Goal: Communication & Community: Answer question/provide support

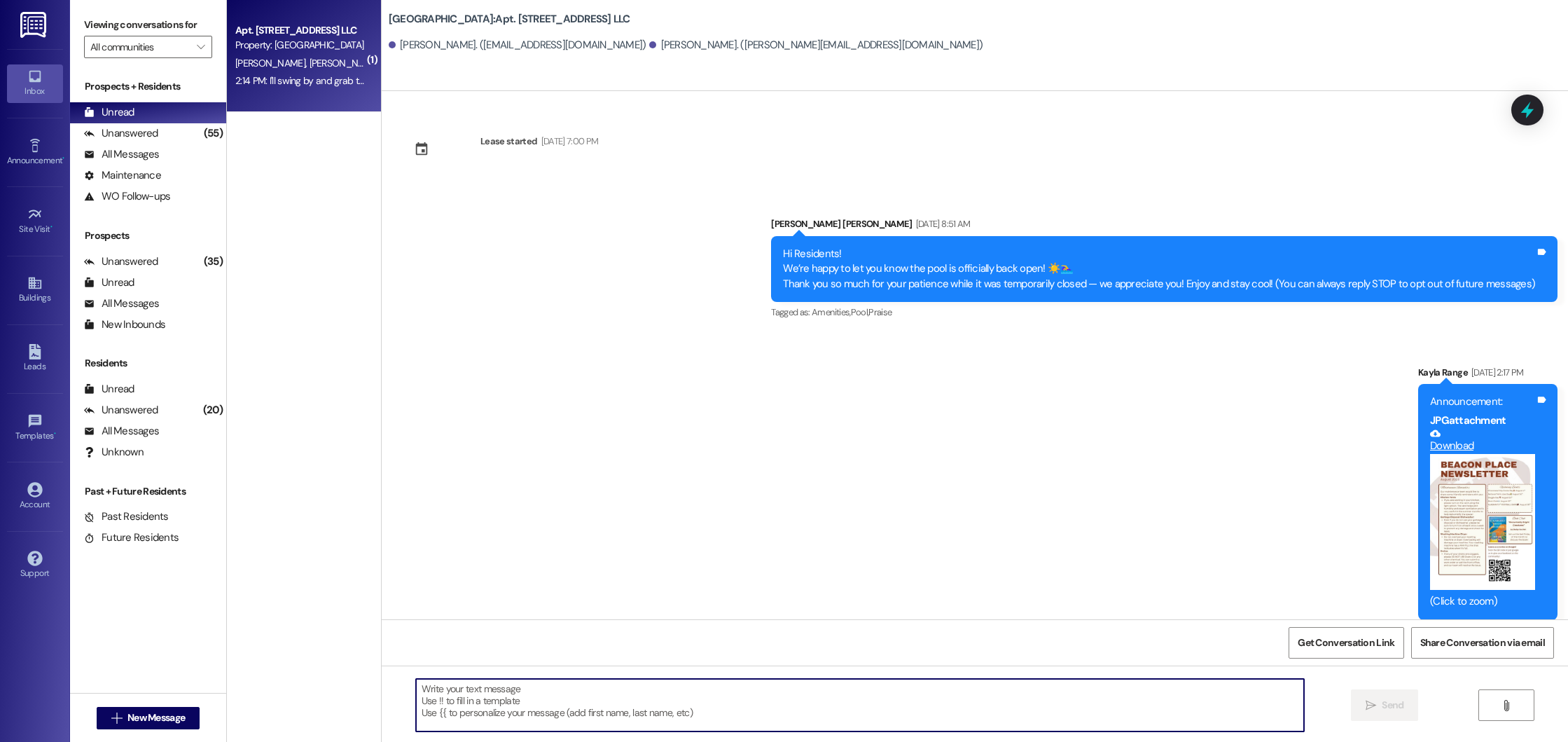
scroll to position [1592, 0]
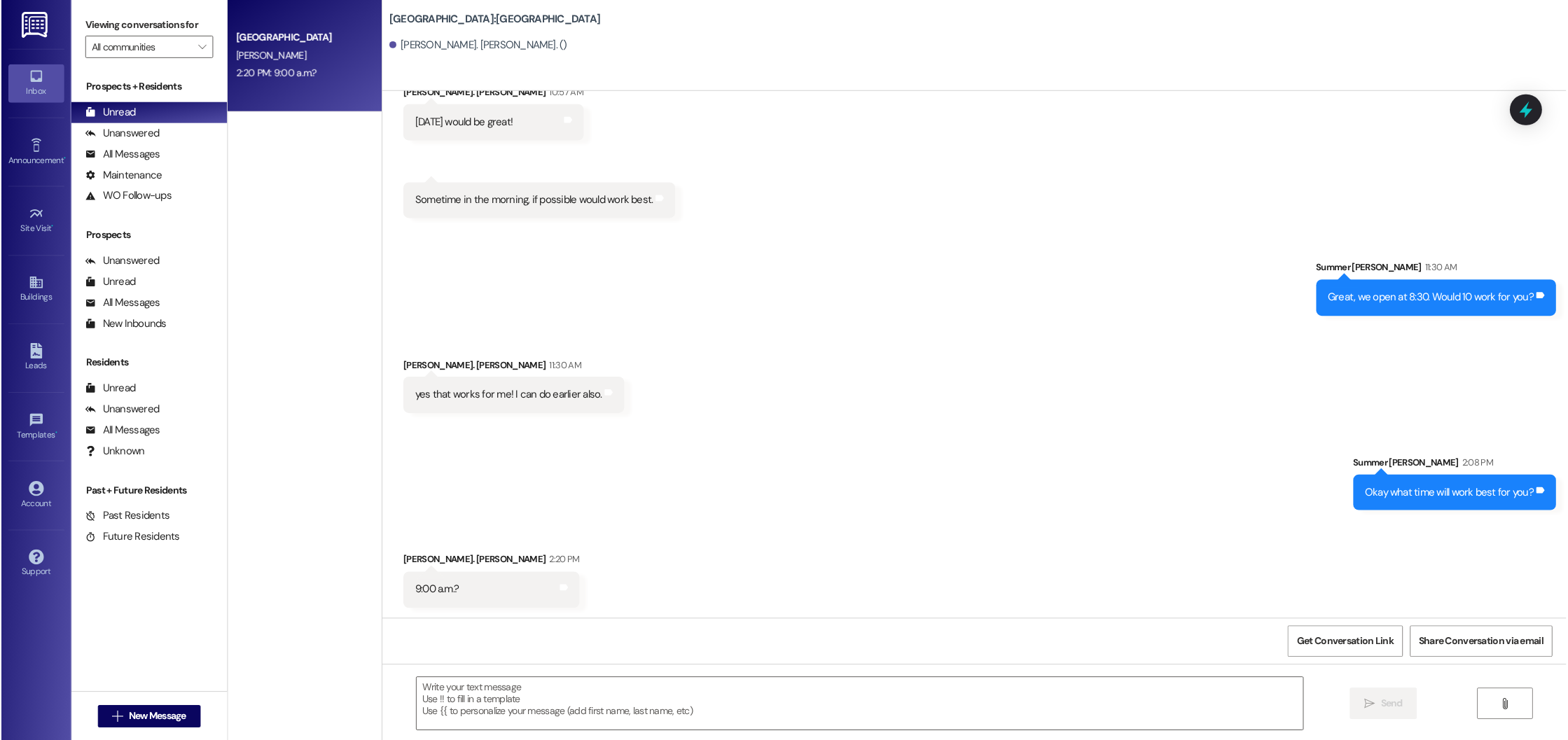
scroll to position [597, 0]
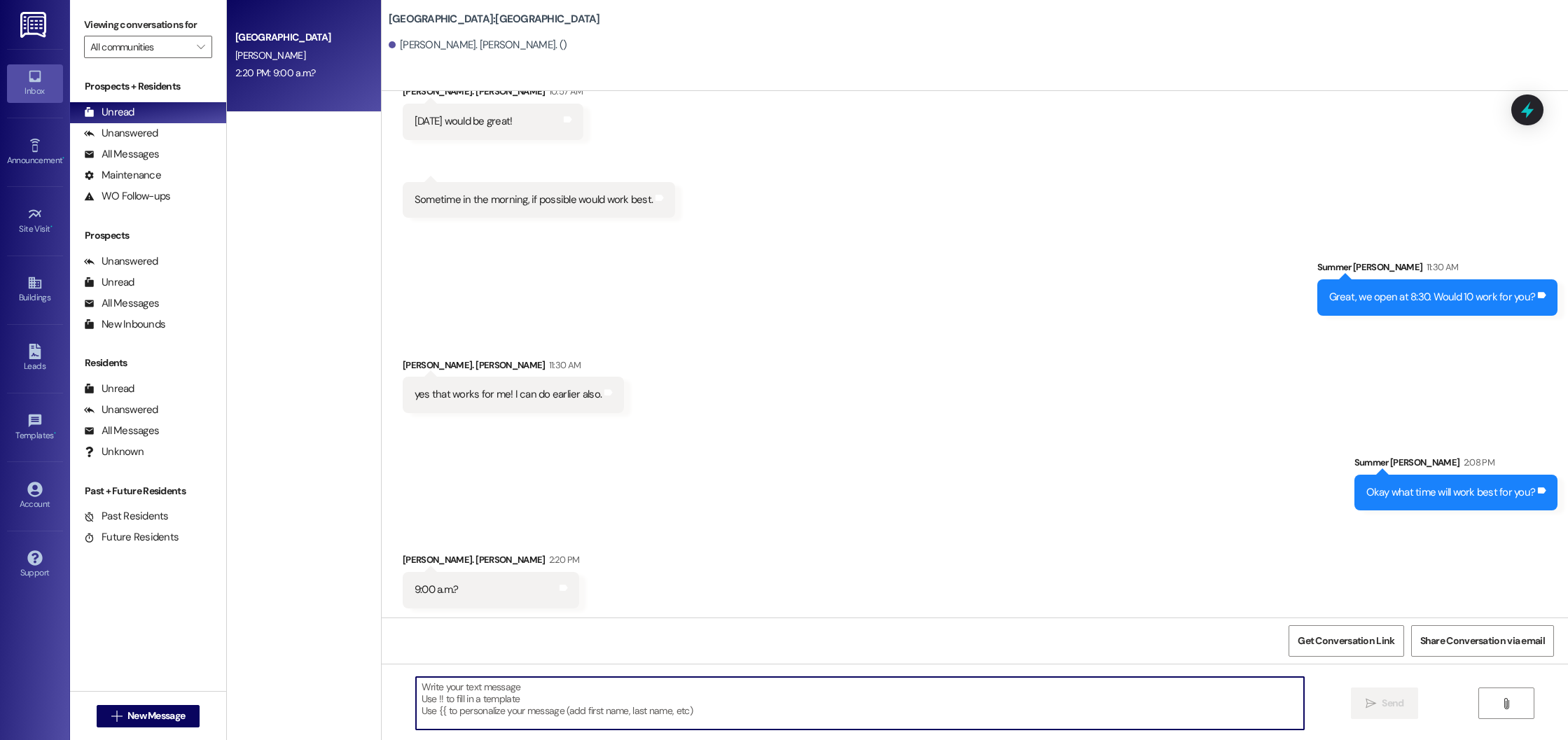
click at [547, 719] on textarea at bounding box center [860, 703] width 889 height 52
type textarea "I will put you down for then!"
